Goal: Task Accomplishment & Management: Manage account settings

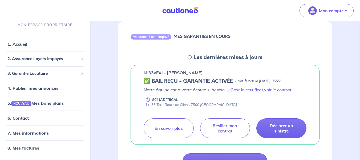
scroll to position [53, 0]
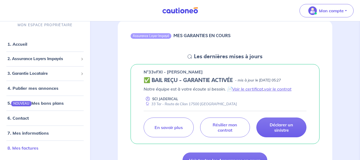
click at [29, 147] on link "8. Mes factures" at bounding box center [22, 147] width 31 height 5
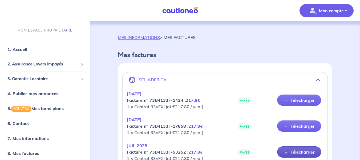
click at [303, 153] on link "Télécharger" at bounding box center [299, 151] width 44 height 11
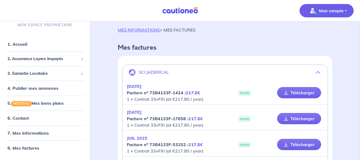
scroll to position [7, 0]
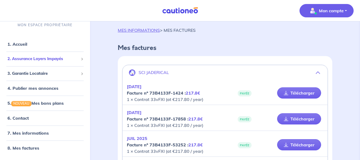
click at [39, 58] on span "2. Assurance Loyers Impayés" at bounding box center [42, 59] width 71 height 6
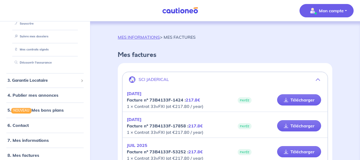
scroll to position [0, 0]
click at [327, 11] on p "Mon compte" at bounding box center [331, 10] width 25 height 6
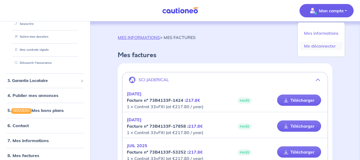
click at [322, 46] on link "Me déconnecter" at bounding box center [321, 46] width 43 height 9
